Goal: Task Accomplishment & Management: Use online tool/utility

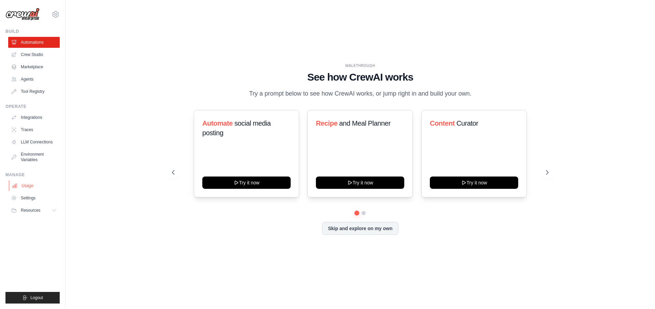
click at [30, 189] on link "Usage" at bounding box center [35, 185] width 52 height 11
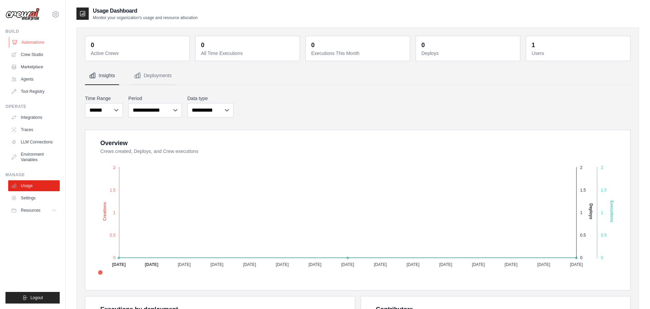
click at [28, 42] on link "Automations" at bounding box center [35, 42] width 52 height 11
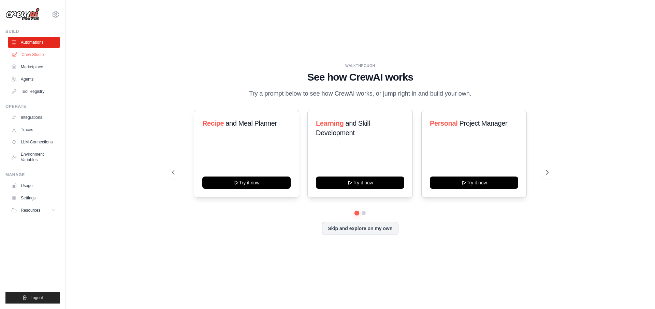
click at [23, 53] on link "Crew Studio" at bounding box center [35, 54] width 52 height 11
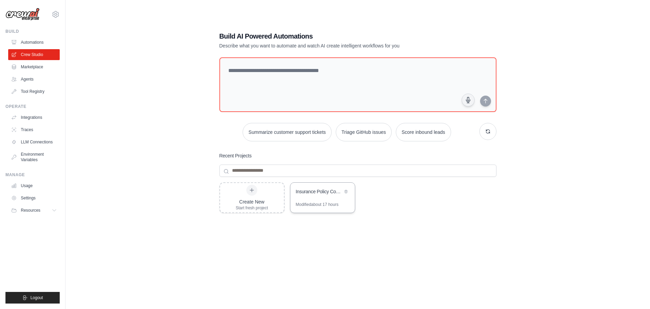
click at [338, 193] on div "Insurance Policy Comparison & Switch Automation" at bounding box center [319, 191] width 47 height 7
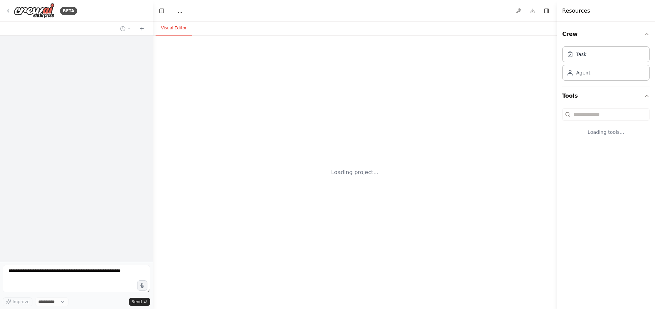
select select "****"
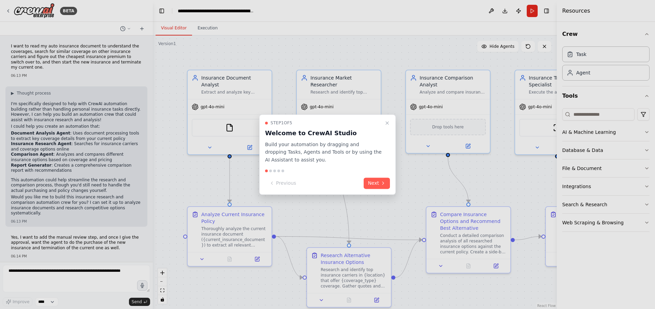
scroll to position [956, 0]
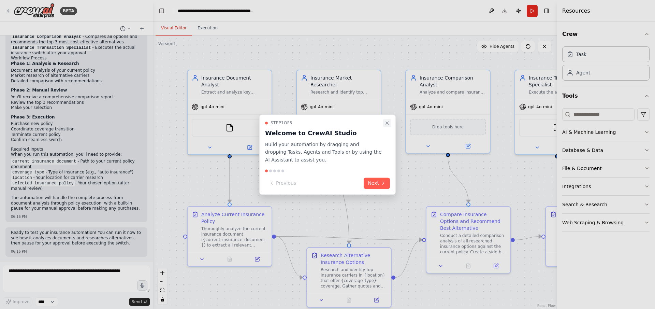
click at [386, 123] on icon "Close walkthrough" at bounding box center [387, 122] width 3 height 3
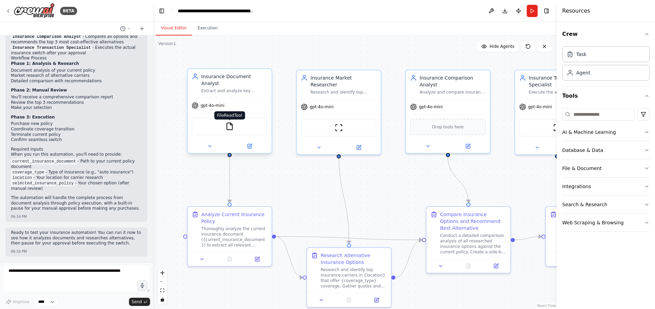
click at [232, 122] on img at bounding box center [229, 126] width 8 height 8
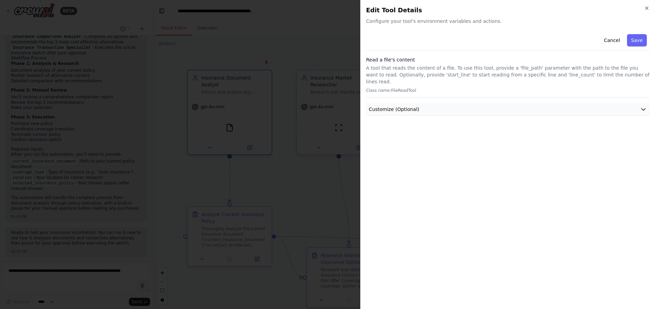
click at [389, 106] on span "Customize (Optional)" at bounding box center [394, 109] width 50 height 7
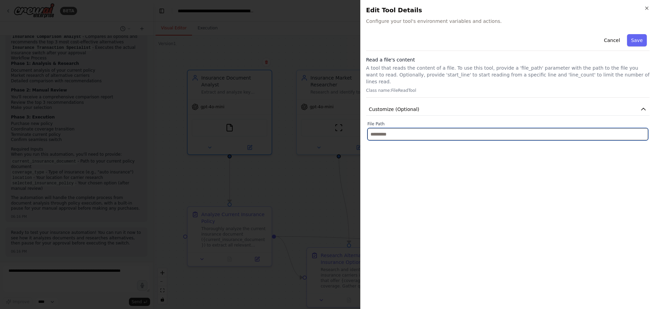
click at [388, 128] on input "text" at bounding box center [507, 134] width 281 height 12
paste input "**********"
click at [406, 128] on input "**********" at bounding box center [507, 134] width 281 height 12
click at [476, 128] on input "**********" at bounding box center [507, 134] width 281 height 12
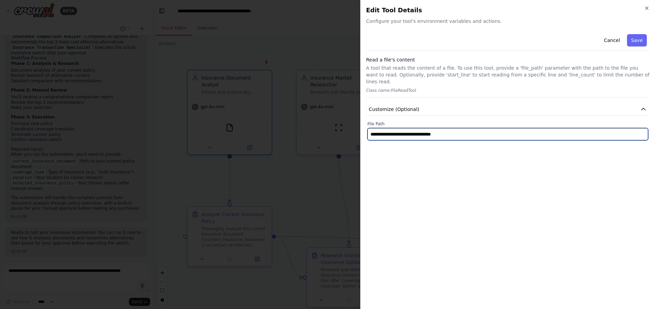
click at [472, 128] on input "**********" at bounding box center [507, 134] width 281 height 12
type input "**********"
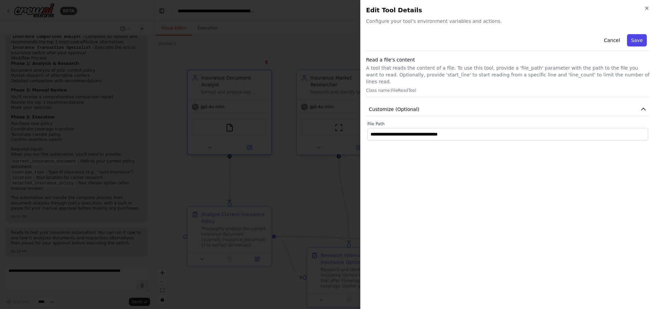
click at [635, 40] on button "Save" at bounding box center [637, 40] width 20 height 12
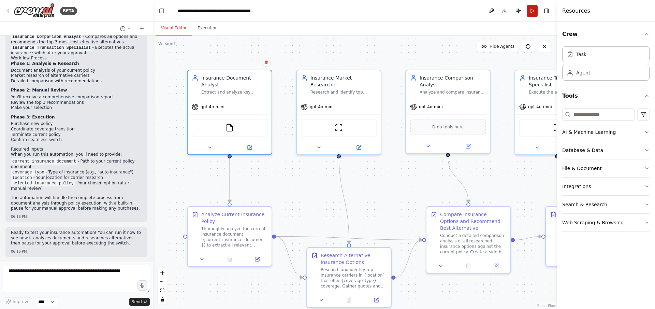
click at [530, 9] on button "Run" at bounding box center [532, 11] width 11 height 12
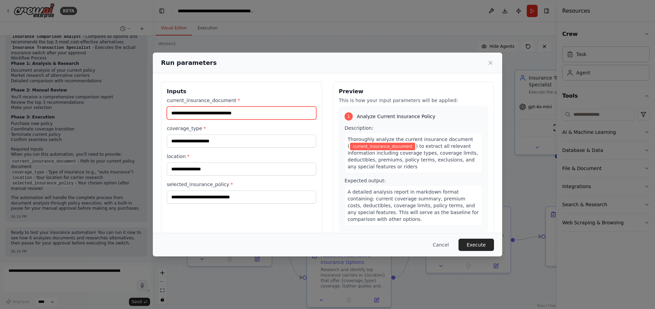
click at [254, 114] on input "current_insurance_document *" at bounding box center [241, 112] width 149 height 13
click at [233, 114] on input "current_insurance_document *" at bounding box center [241, 112] width 149 height 13
drag, startPoint x: 186, startPoint y: 112, endPoint x: 320, endPoint y: 117, distance: 133.8
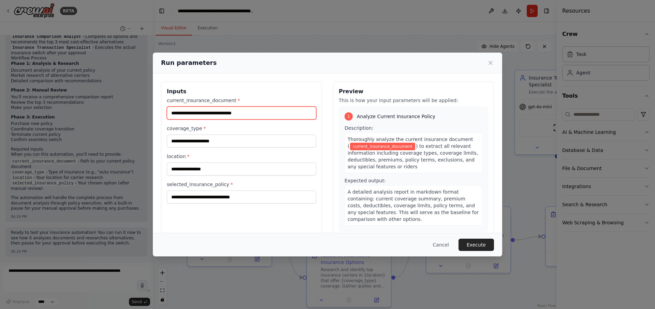
click at [320, 117] on div "Inputs current_insurance_document * coverage_type * location * selected_insuran…" at bounding box center [327, 163] width 333 height 162
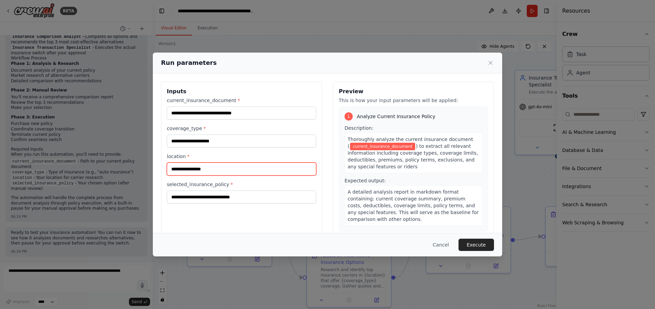
click at [180, 167] on input "location *" at bounding box center [241, 168] width 149 height 13
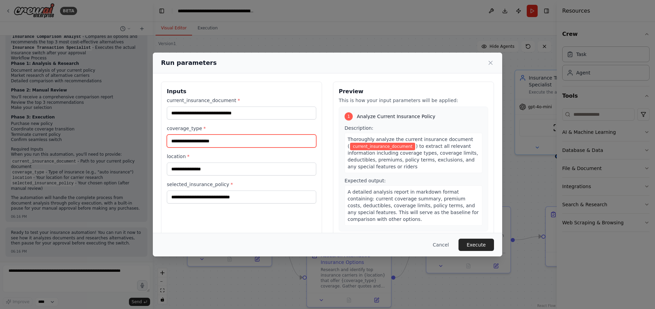
click at [240, 139] on input "coverage_type *" at bounding box center [241, 140] width 149 height 13
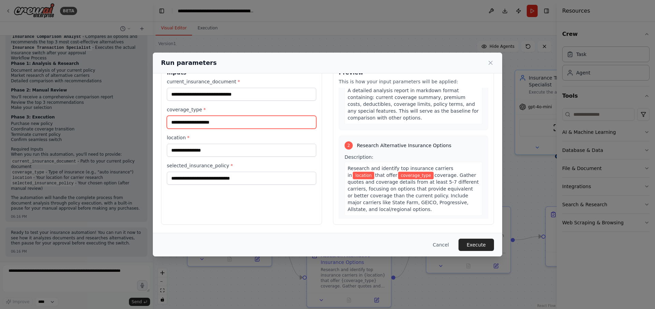
scroll to position [69, 0]
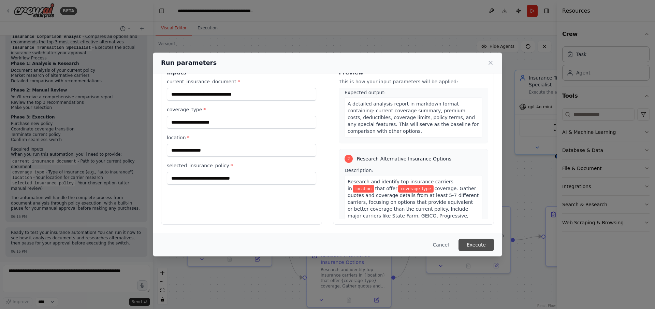
click at [479, 242] on button "Execute" at bounding box center [475, 244] width 35 height 12
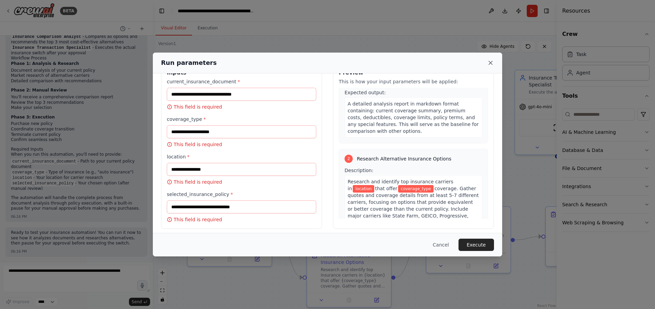
click at [488, 62] on icon at bounding box center [490, 62] width 7 height 7
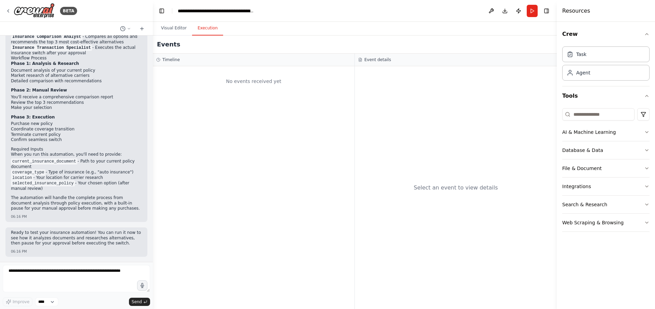
click at [203, 29] on button "Execution" at bounding box center [207, 28] width 31 height 14
click at [160, 28] on button "Visual Editor" at bounding box center [174, 28] width 37 height 14
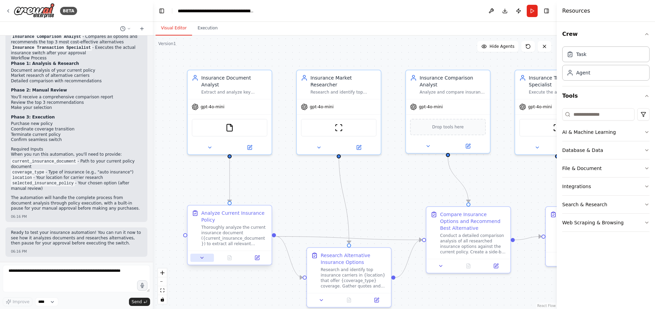
click at [204, 260] on icon at bounding box center [201, 257] width 5 height 5
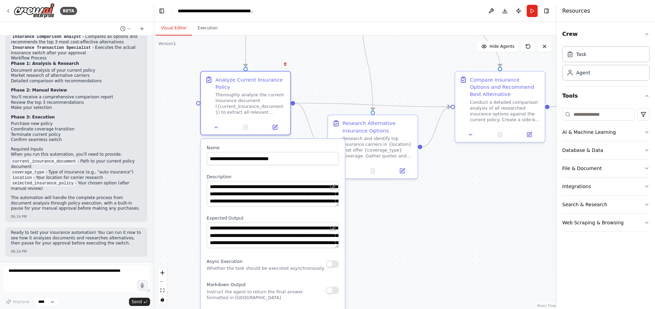
drag, startPoint x: 307, startPoint y: 189, endPoint x: 324, endPoint y: 48, distance: 142.3
click at [324, 48] on div ".deletable-edge-delete-btn { width: 20px; height: 20px; border: 0px solid #ffff…" at bounding box center [355, 171] width 404 height 273
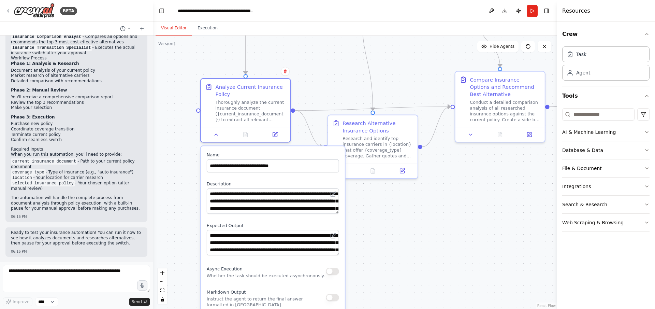
drag, startPoint x: 335, startPoint y: 231, endPoint x: 335, endPoint y: 240, distance: 9.2
click at [335, 240] on div "**********" at bounding box center [273, 243] width 132 height 26
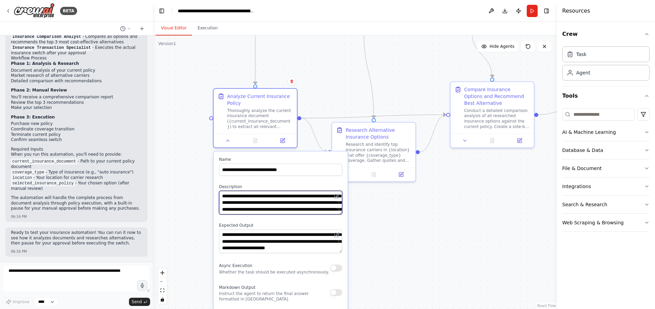
click at [249, 197] on textarea "**********" at bounding box center [280, 203] width 123 height 24
click at [251, 204] on textarea "**********" at bounding box center [280, 203] width 123 height 24
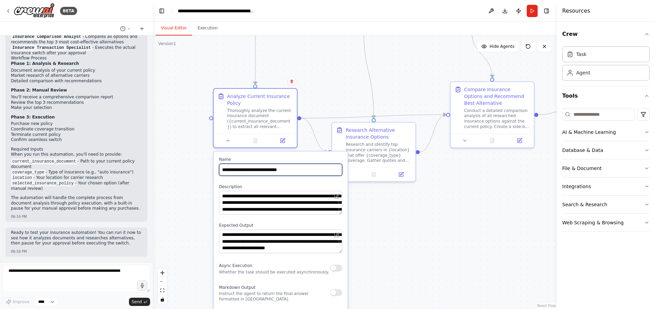
click at [278, 167] on input "**********" at bounding box center [280, 169] width 123 height 12
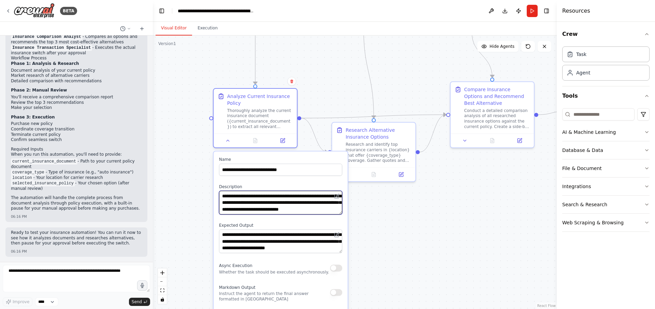
scroll to position [20, 0]
drag, startPoint x: 248, startPoint y: 202, endPoint x: 303, endPoint y: 209, distance: 55.7
click at [303, 209] on textarea "**********" at bounding box center [280, 203] width 123 height 24
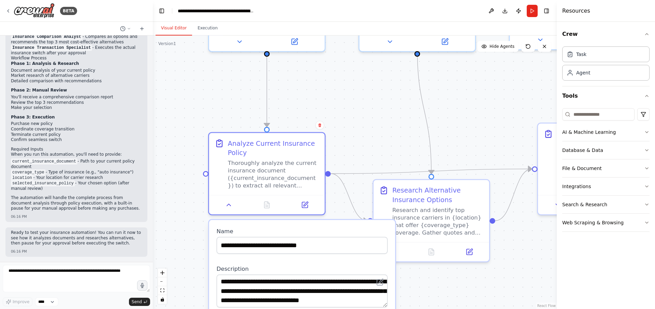
drag, startPoint x: 396, startPoint y: 220, endPoint x: 419, endPoint y: 322, distance: 105.2
click at [419, 308] on html "BETA I want to read my auto insurance document to understand the coverages, sea…" at bounding box center [327, 154] width 655 height 309
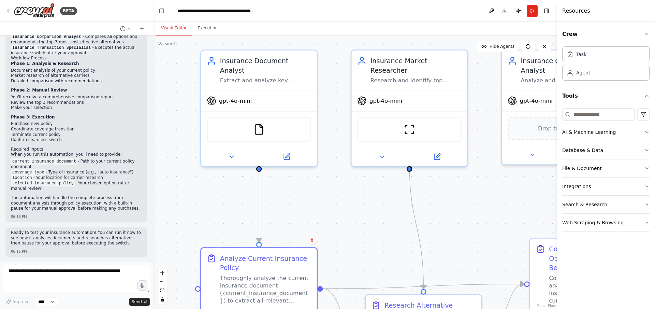
drag, startPoint x: 336, startPoint y: 108, endPoint x: 328, endPoint y: 196, distance: 88.7
click at [328, 196] on div ".deletable-edge-delete-btn { width: 20px; height: 20px; border: 0px solid #ffff…" at bounding box center [355, 171] width 404 height 273
click at [257, 122] on img at bounding box center [258, 127] width 11 height 11
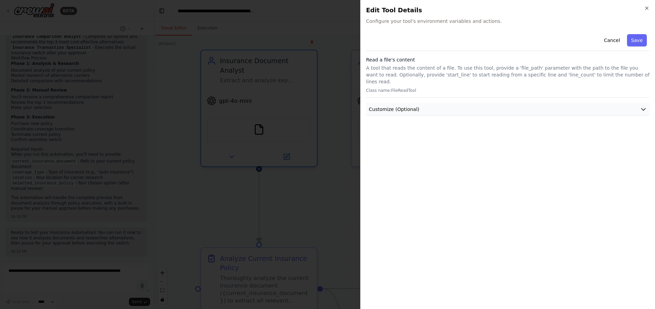
click at [411, 106] on span "Customize (Optional)" at bounding box center [394, 109] width 50 height 7
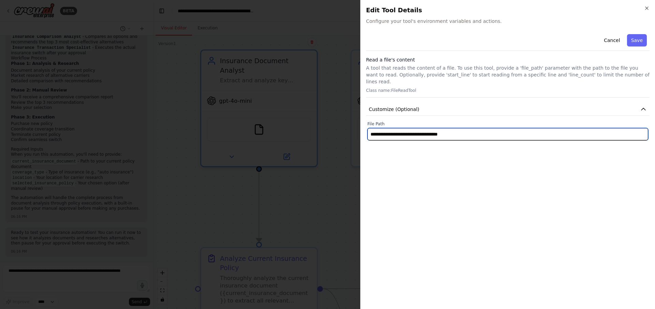
drag, startPoint x: 460, startPoint y: 127, endPoint x: 363, endPoint y: 129, distance: 97.6
click at [363, 129] on div "**********" at bounding box center [507, 154] width 295 height 309
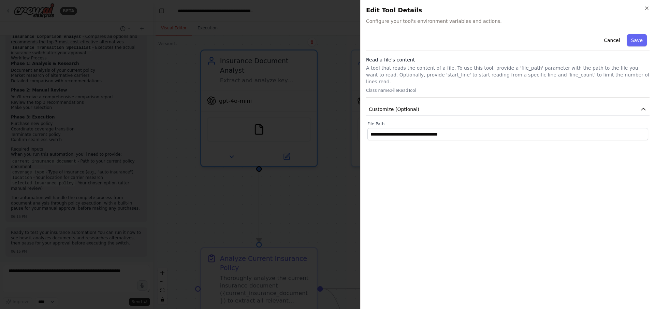
click at [298, 197] on div at bounding box center [327, 154] width 655 height 309
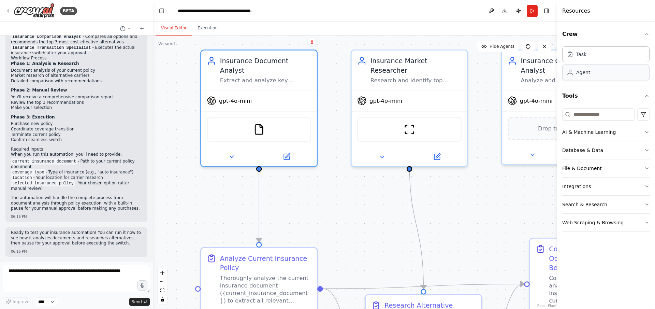
click at [597, 78] on div "Agent" at bounding box center [605, 72] width 87 height 16
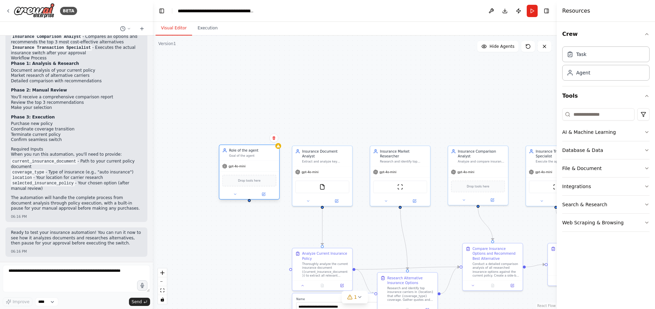
drag, startPoint x: 289, startPoint y: 209, endPoint x: 224, endPoint y: 189, distance: 67.5
click at [224, 189] on div at bounding box center [249, 194] width 60 height 10
click at [245, 151] on div "Role of the agent" at bounding box center [252, 150] width 47 height 5
click at [252, 183] on span "Drop tools here" at bounding box center [249, 180] width 23 height 5
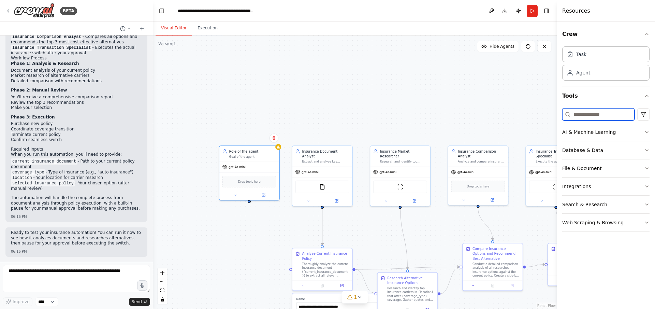
click at [583, 115] on input at bounding box center [598, 114] width 72 height 12
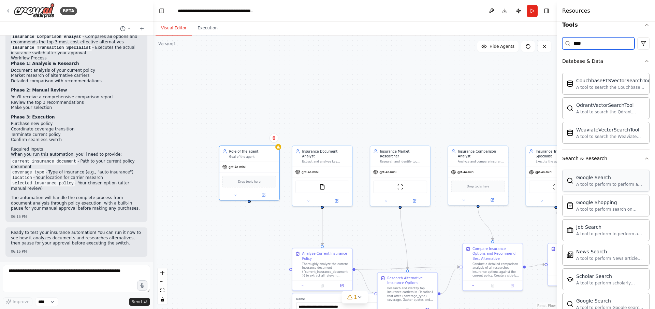
scroll to position [3, 0]
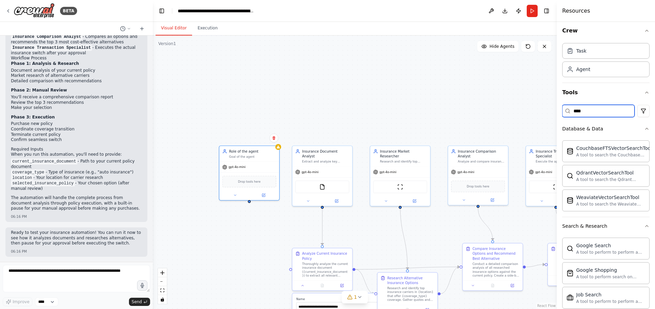
click at [577, 108] on input "****" at bounding box center [598, 111] width 72 height 12
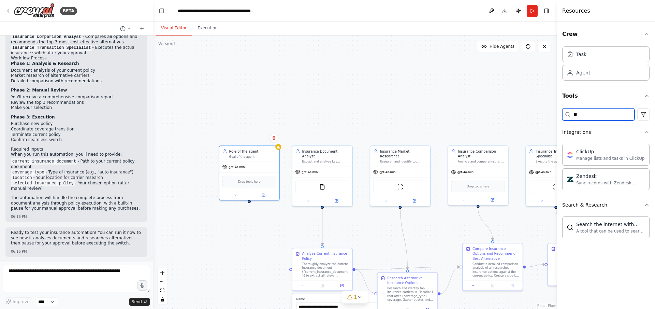
scroll to position [0, 0]
type input "*"
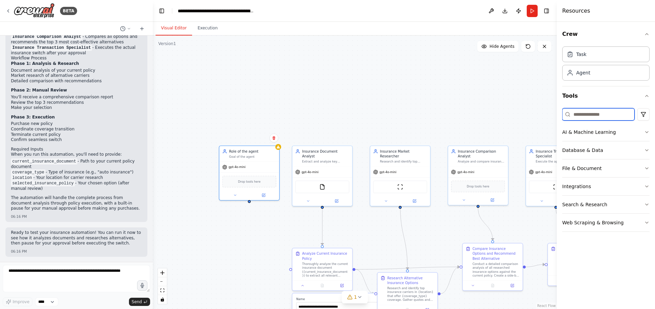
type input "*"
click at [586, 185] on div "Integrations" at bounding box center [576, 186] width 29 height 7
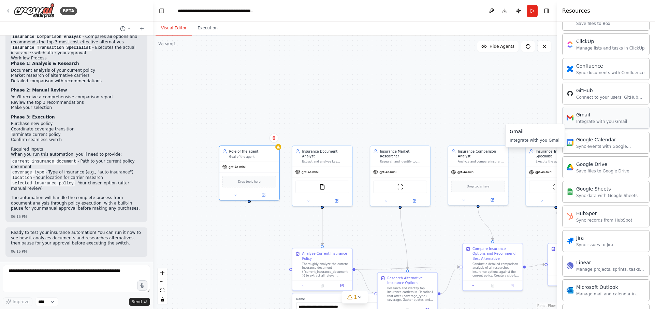
scroll to position [226, 0]
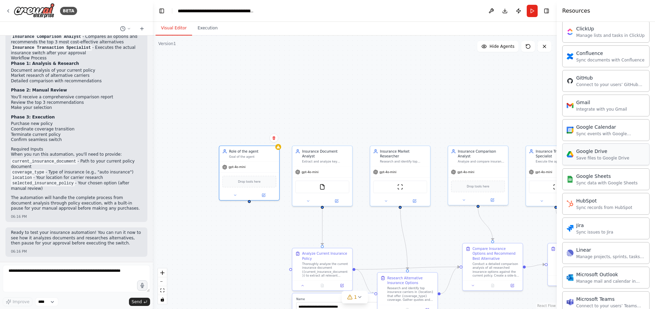
click at [588, 157] on div "Save files to Google Drive" at bounding box center [602, 157] width 53 height 5
click at [251, 181] on img at bounding box center [249, 181] width 6 height 6
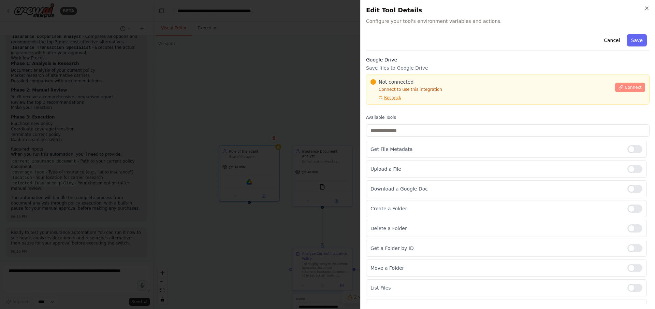
click at [628, 89] on span "Connect" at bounding box center [633, 87] width 17 height 5
click at [409, 89] on p "Connect to use this integration" at bounding box center [490, 89] width 240 height 5
click at [390, 100] on span "Recheck" at bounding box center [392, 97] width 17 height 5
click at [393, 100] on span "Recheck" at bounding box center [392, 97] width 17 height 5
click at [271, 129] on div at bounding box center [327, 154] width 655 height 309
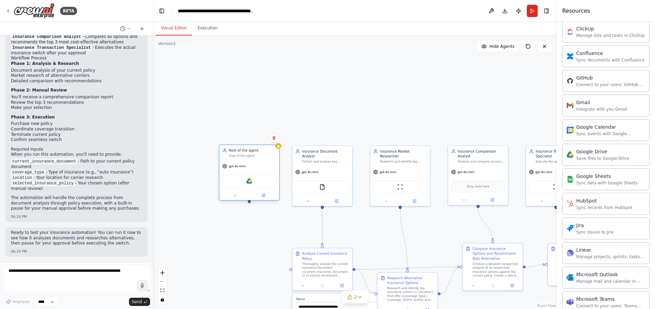
click at [253, 183] on div "Google Drive" at bounding box center [249, 181] width 54 height 13
click at [233, 195] on icon at bounding box center [235, 195] width 4 height 4
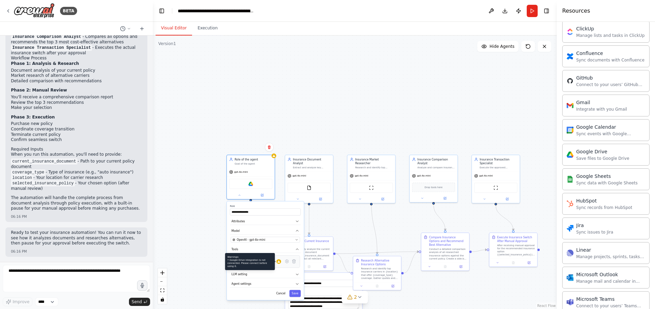
click at [278, 263] on div at bounding box center [278, 261] width 5 height 5
click at [286, 262] on icon at bounding box center [286, 260] width 3 height 3
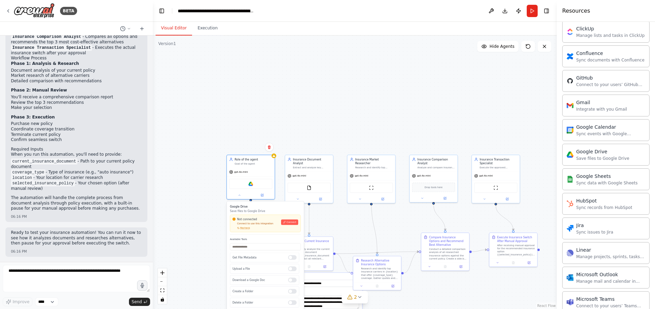
click at [243, 231] on div "Not connected Connect to use this integration Recheck Connect" at bounding box center [265, 223] width 71 height 17
click at [294, 223] on span "Connect" at bounding box center [292, 221] width 10 height 3
